Goal: Find specific page/section: Find specific page/section

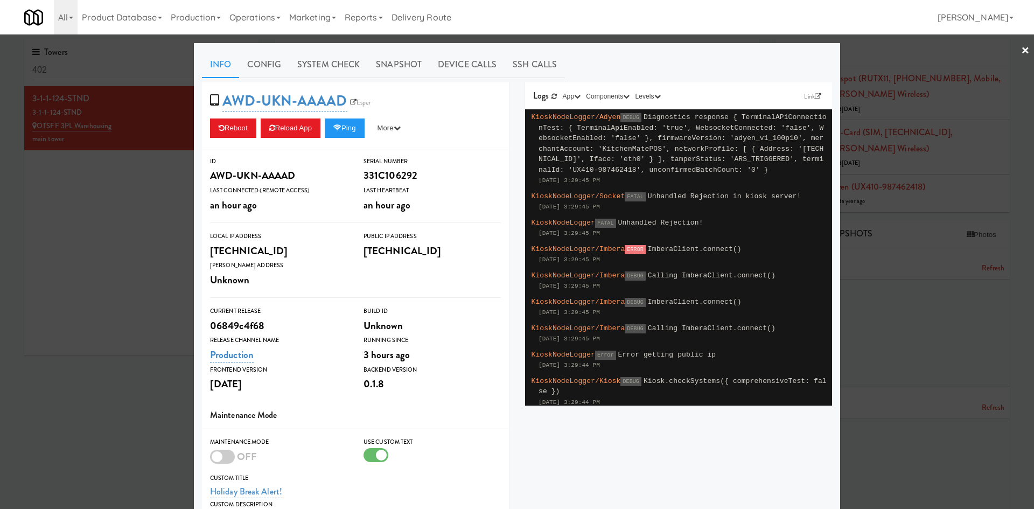
click at [112, 85] on div at bounding box center [517, 254] width 1034 height 509
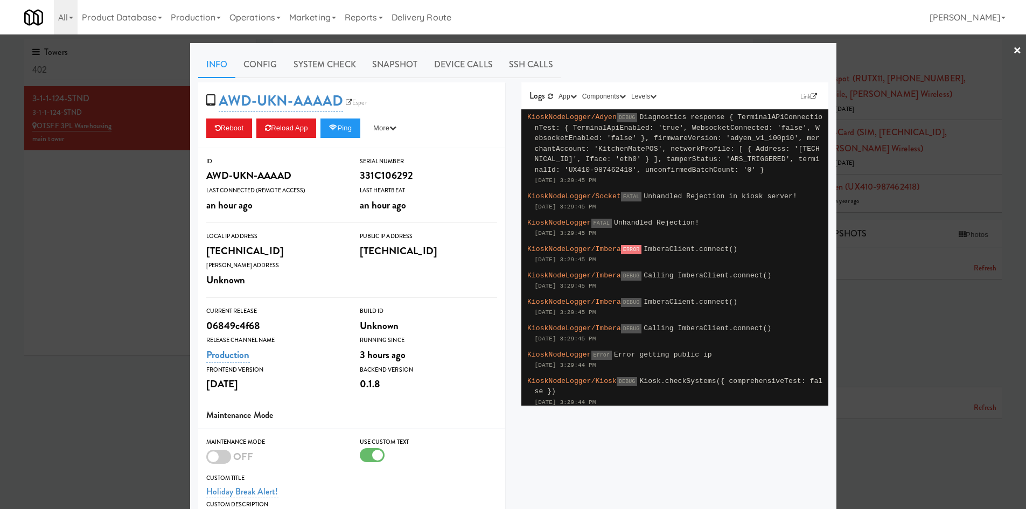
click at [111, 60] on div "Towers 402" at bounding box center [140, 62] width 232 height 47
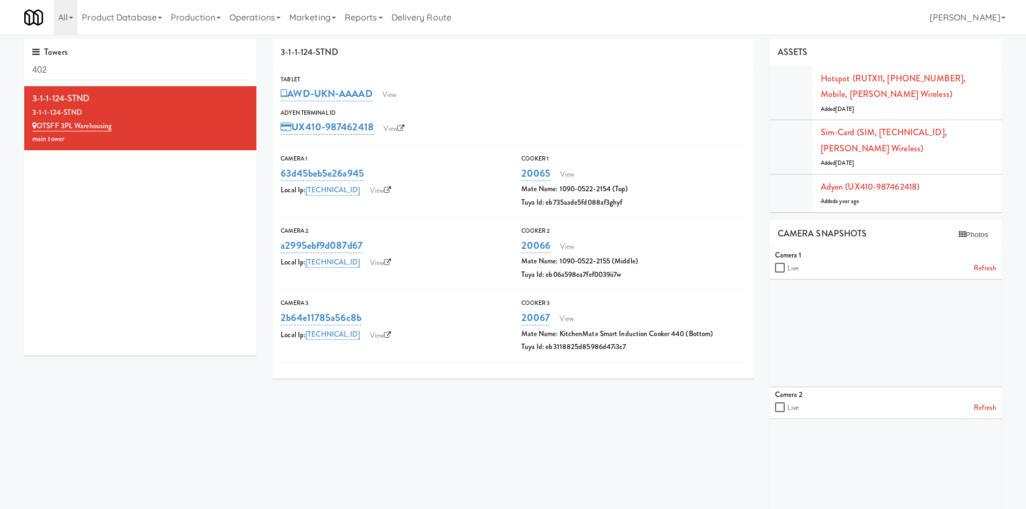
click at [111, 60] on div "Towers 402" at bounding box center [140, 62] width 232 height 47
click at [109, 65] on input "402" at bounding box center [140, 70] width 216 height 20
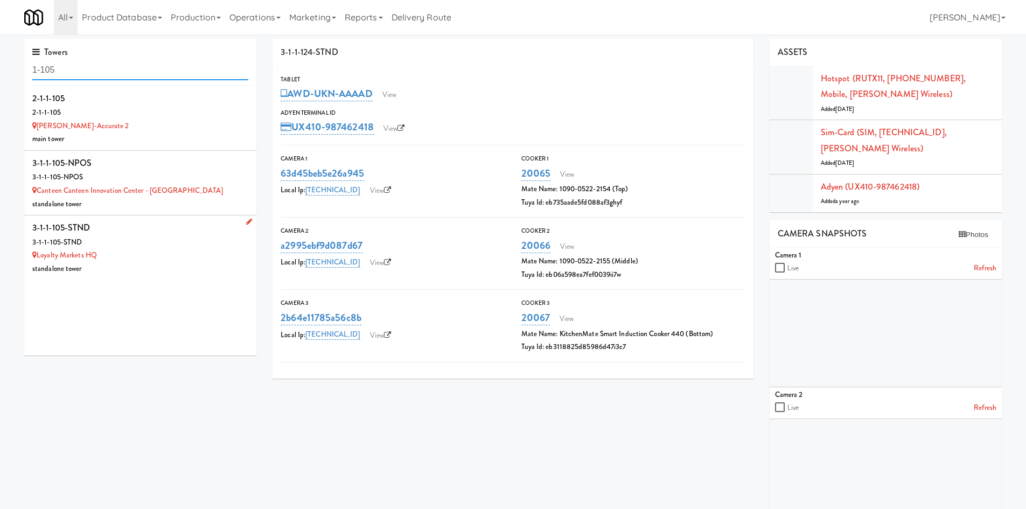
type input "1-105"
click at [170, 243] on div "3-1-1-105-STND" at bounding box center [140, 242] width 216 height 13
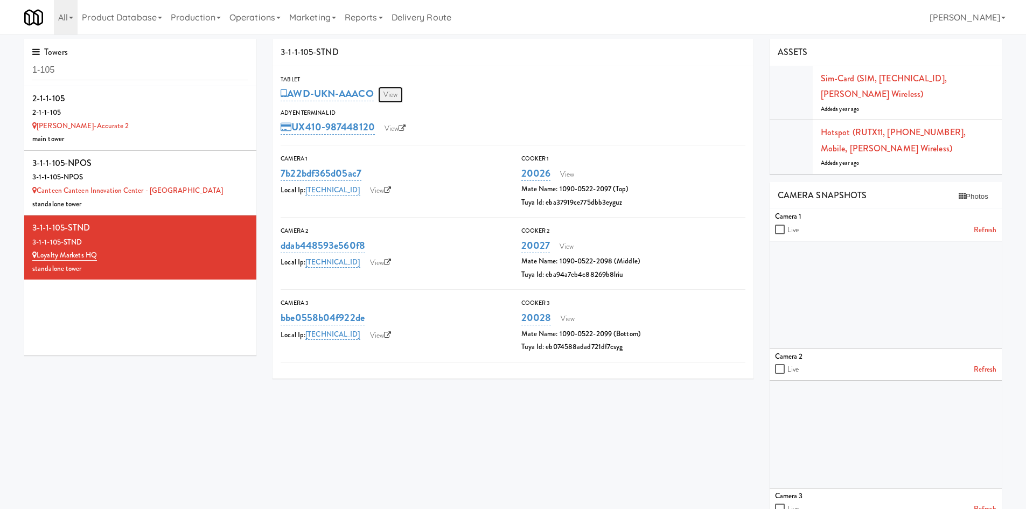
click at [398, 101] on link "View" at bounding box center [390, 95] width 25 height 16
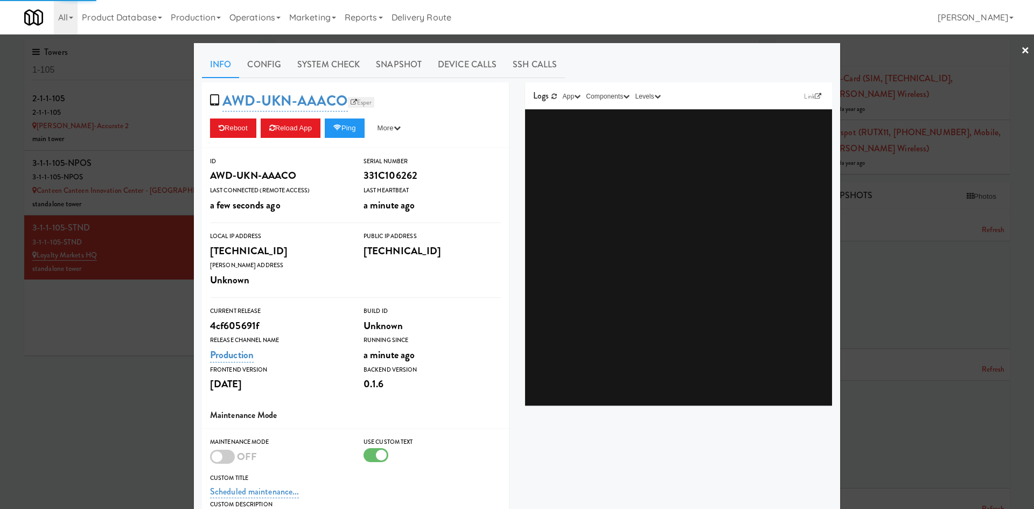
click at [363, 105] on link "Esper" at bounding box center [361, 102] width 27 height 11
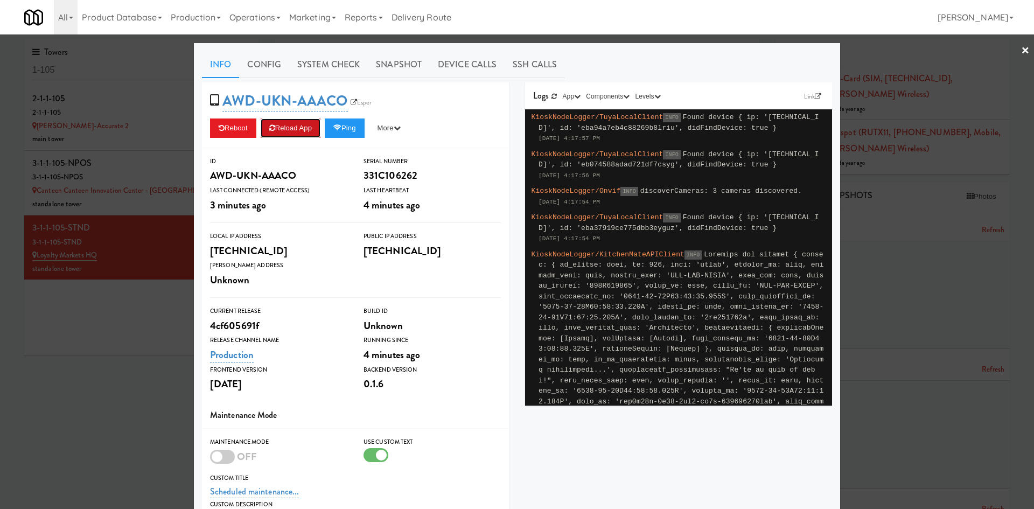
click at [277, 128] on button "Reload App" at bounding box center [291, 128] width 60 height 19
